Goal: Task Accomplishment & Management: Use online tool/utility

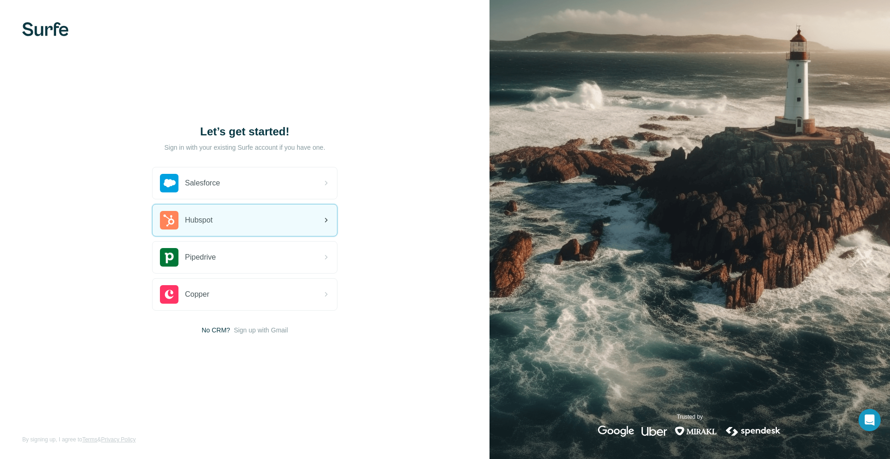
click at [209, 220] on span "Hubspot" at bounding box center [199, 220] width 28 height 11
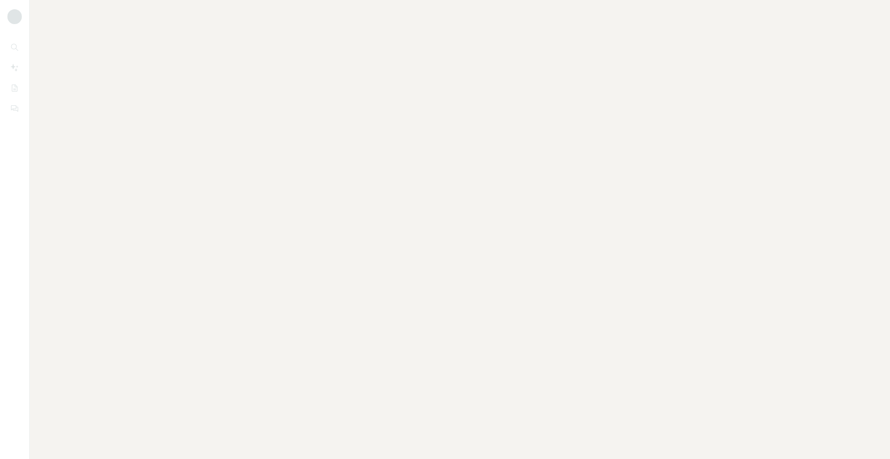
click at [323, 236] on div at bounding box center [460, 229] width 861 height 459
